Goal: Transaction & Acquisition: Purchase product/service

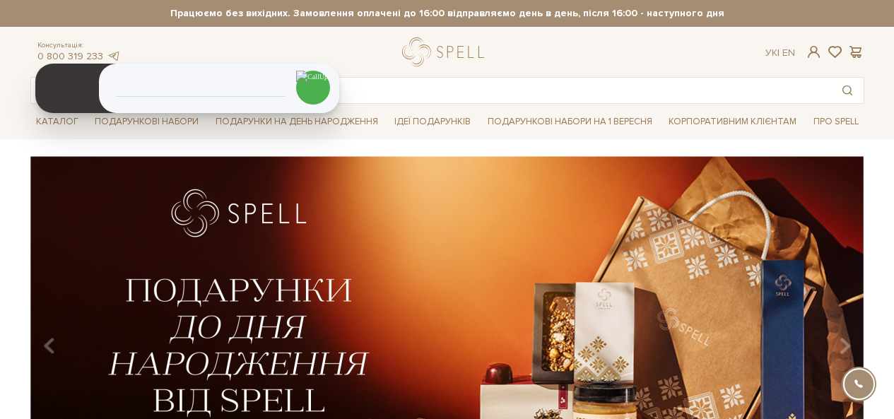
click at [313, 75] on img at bounding box center [314, 87] width 20 height 24
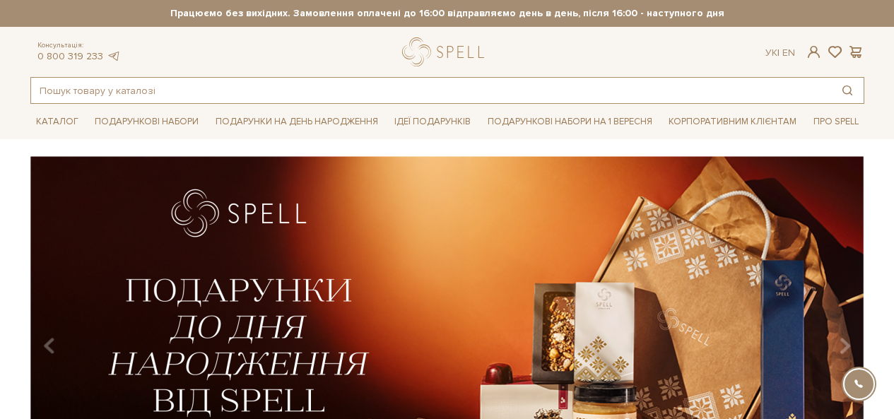
click at [216, 92] on input "text" at bounding box center [431, 90] width 800 height 25
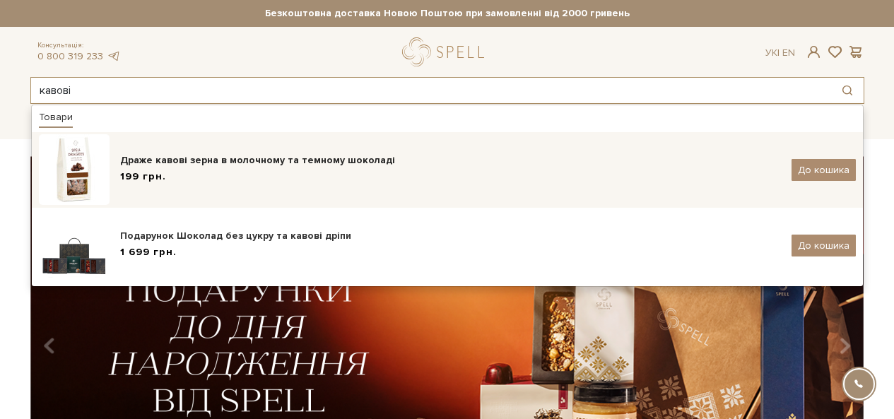
type input "кавові"
click at [192, 158] on div "Драже кавові зерна в молочному та темному шоколаді" at bounding box center [450, 160] width 661 height 14
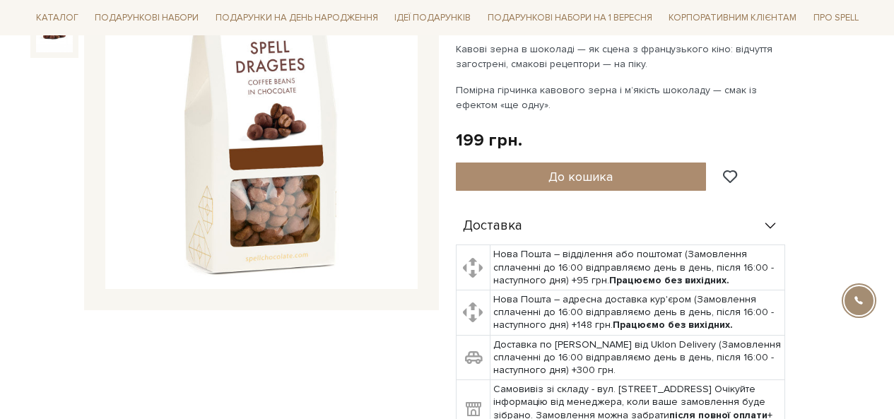
scroll to position [366, 0]
